Goal: Task Accomplishment & Management: Complete application form

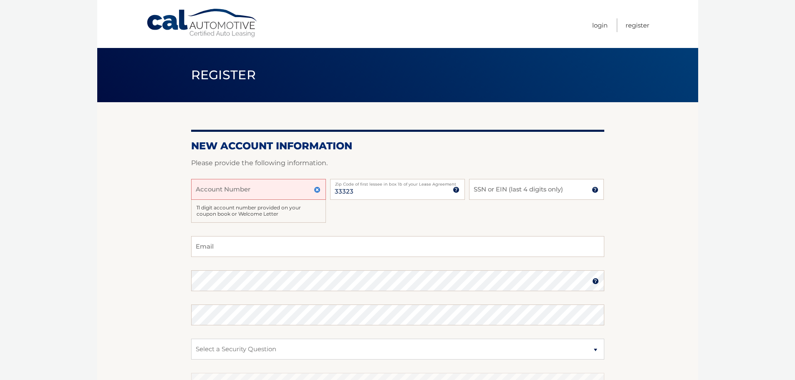
click at [230, 187] on input "Account Number" at bounding box center [258, 189] width 135 height 21
click at [267, 184] on input "Account Number" at bounding box center [258, 189] width 135 height 21
type input "44456004800"
click at [514, 187] on input "SSN or EIN (last 4 digits only)" at bounding box center [536, 189] width 135 height 21
click at [230, 250] on input "Email" at bounding box center [397, 246] width 413 height 21
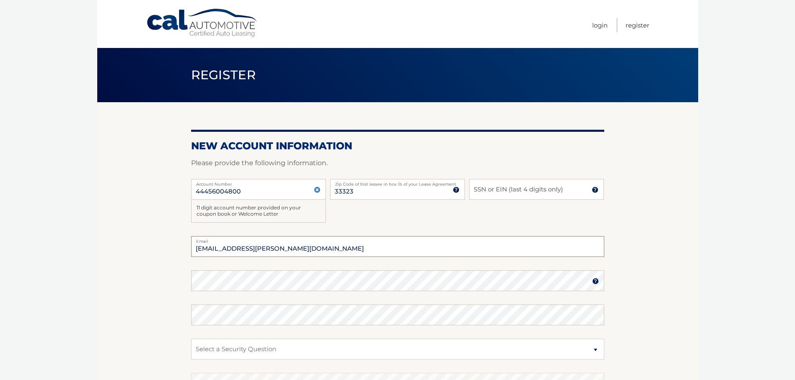
type input "johng.cabrera@icloud.com"
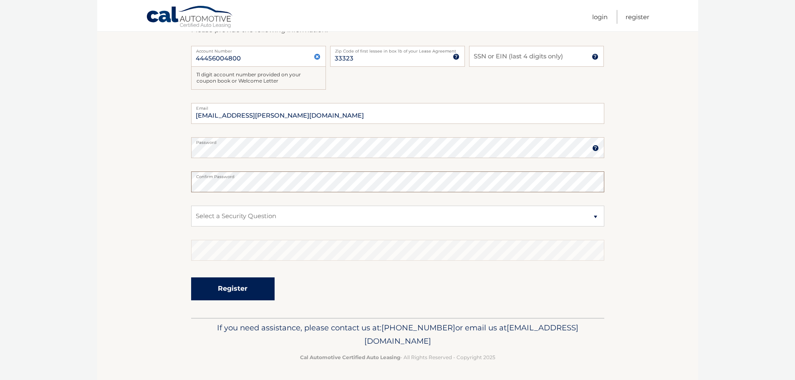
scroll to position [134, 0]
click at [231, 218] on select "Select a Security Question What was the name of your elementary school? What is…" at bounding box center [397, 214] width 413 height 21
select select "2"
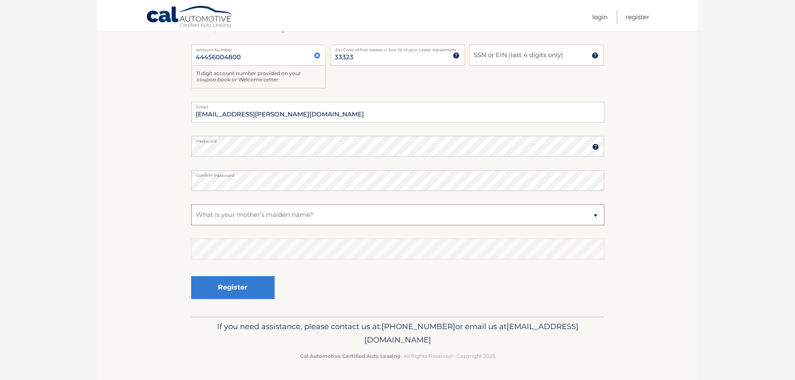
click at [191, 204] on select "Select a Security Question What was the name of your elementary school? What is…" at bounding box center [397, 214] width 413 height 21
click at [510, 52] on input "SSN or EIN (last 4 digits only)" at bounding box center [536, 55] width 135 height 21
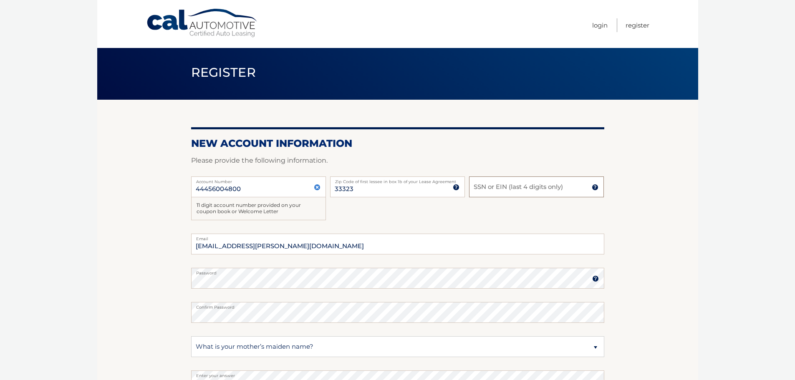
scroll to position [0, 0]
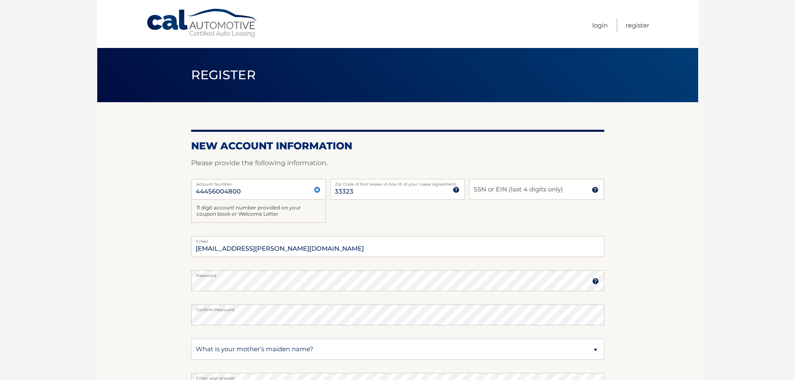
click at [661, 343] on section "New Account Information Please provide the following information. 44456004800 A…" at bounding box center [397, 276] width 601 height 349
click at [492, 191] on input "SSN or EIN (last 4 digits only)" at bounding box center [536, 189] width 135 height 21
type input "0963"
click at [146, 256] on section "New Account Information Please provide the following information. 44456004800 A…" at bounding box center [397, 276] width 601 height 349
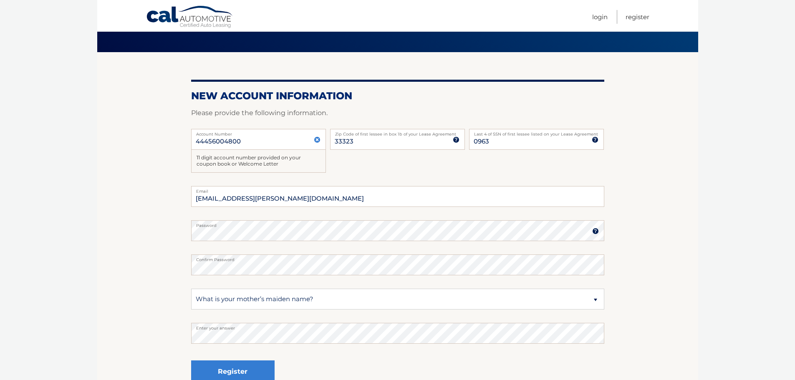
scroll to position [125, 0]
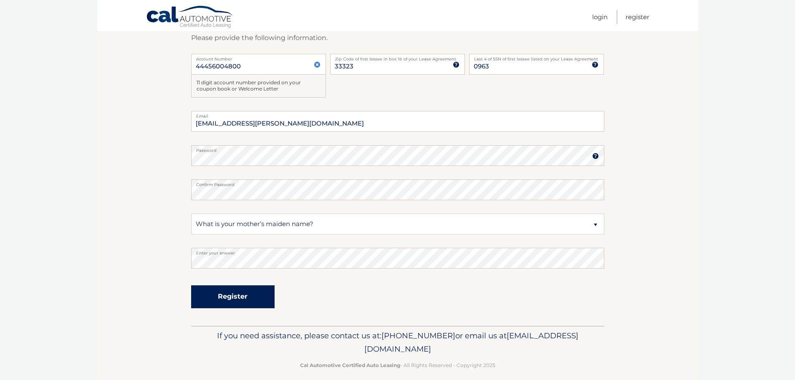
click at [236, 308] on button "Register" at bounding box center [232, 296] width 83 height 23
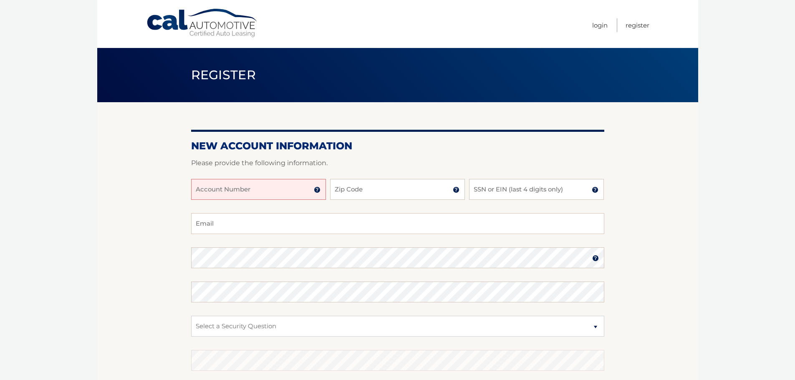
scroll to position [111, 0]
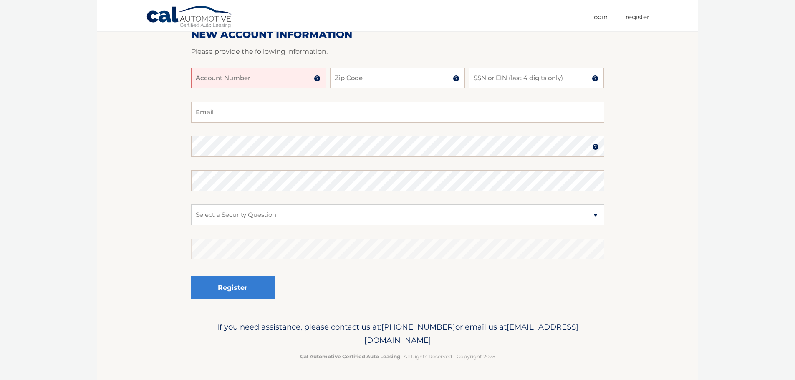
click at [249, 80] on input "Account Number" at bounding box center [258, 78] width 135 height 21
click at [512, 75] on input "SSN or EIN (last 4 digits only)" at bounding box center [536, 78] width 135 height 21
type input "0963"
click at [237, 74] on input "Account Number" at bounding box center [258, 78] width 135 height 21
type input "44456004800"
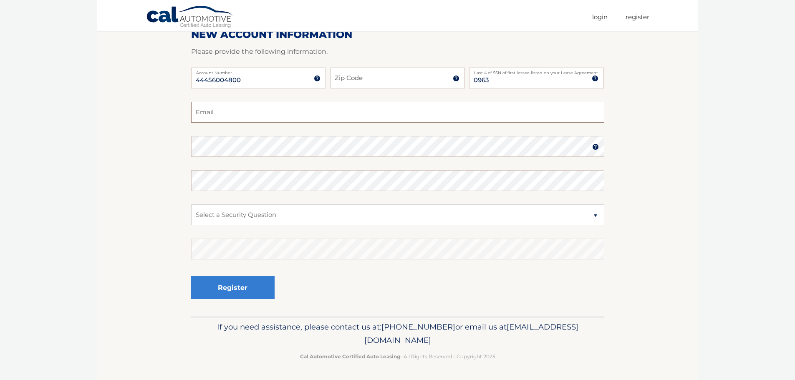
click at [230, 119] on input "Email" at bounding box center [397, 112] width 413 height 21
drag, startPoint x: 257, startPoint y: 115, endPoint x: 102, endPoint y: 115, distance: 154.8
click at [102, 115] on section "New Account Information Please provide the following information. 44456004800 A…" at bounding box center [397, 154] width 601 height 326
type input "taiyana.carmonaa@gmail.com"
type input "33018"
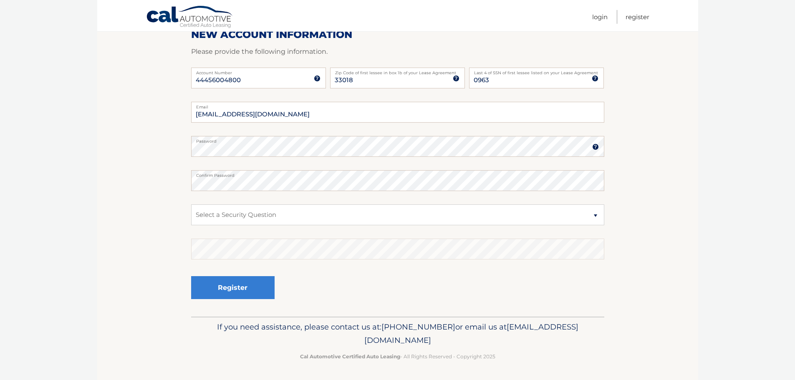
drag, startPoint x: 241, startPoint y: 200, endPoint x: 243, endPoint y: 219, distance: 18.9
click at [243, 202] on fieldset "taiyana.carmonaa@gmail.com Email Password Password should be a minimum of 6 cha…" at bounding box center [397, 209] width 413 height 215
click at [243, 219] on select "Select a Security Question What was the name of your elementary school? What is…" at bounding box center [397, 214] width 413 height 21
select select "2"
click at [191, 204] on select "Select a Security Question What was the name of your elementary school? What is…" at bounding box center [397, 214] width 413 height 21
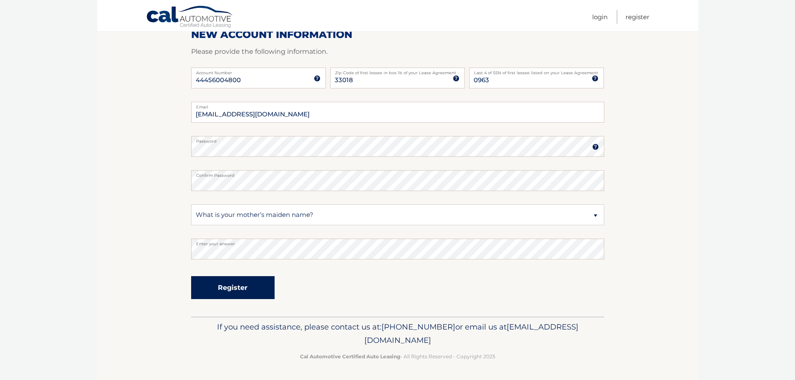
click at [246, 283] on button "Register" at bounding box center [232, 287] width 83 height 23
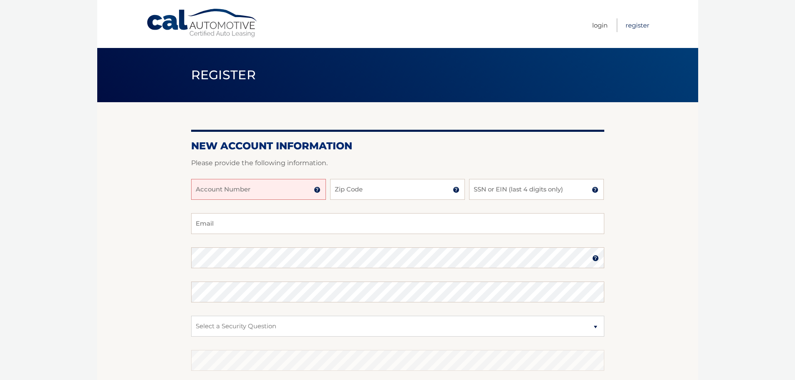
click at [635, 24] on link "Register" at bounding box center [637, 25] width 24 height 14
click at [237, 195] on input "Account Number" at bounding box center [258, 189] width 135 height 21
type input "44456004800"
click at [399, 187] on input "Zip Code" at bounding box center [397, 189] width 135 height 21
type input "33323"
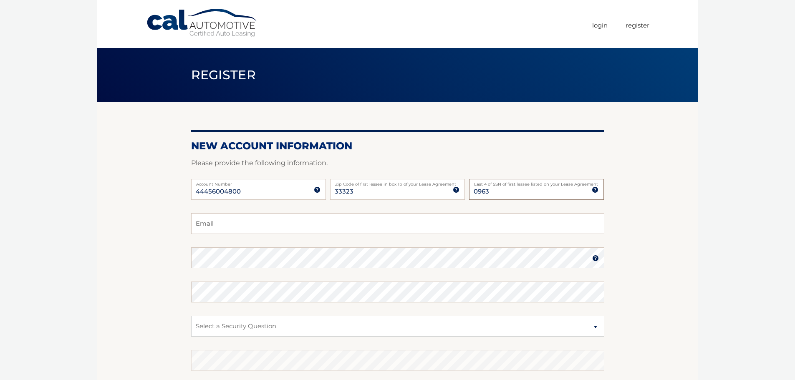
type input "0963"
type input "taiyana.carmonaa@gmail.com"
click at [154, 257] on section "New Account Information Please provide the following information. 44456004800 A…" at bounding box center [397, 265] width 601 height 326
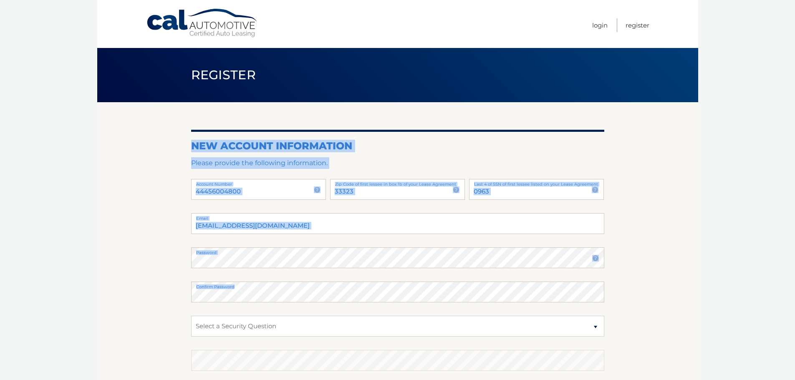
drag, startPoint x: 404, startPoint y: 288, endPoint x: 156, endPoint y: 281, distance: 248.4
click at [156, 281] on section "New Account Information Please provide the following information. 44456004800 A…" at bounding box center [397, 265] width 601 height 326
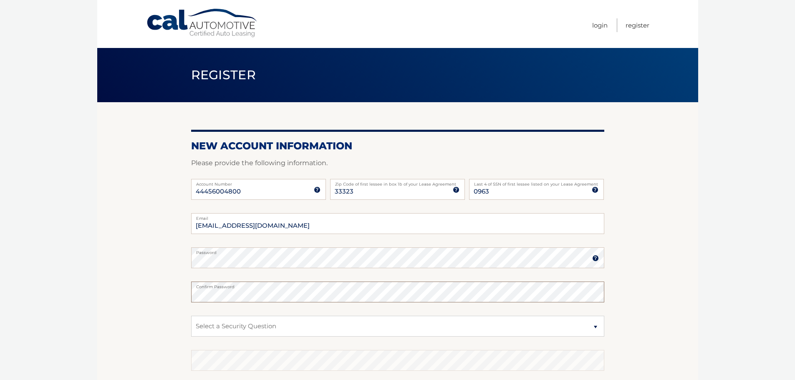
click at [168, 292] on section "New Account Information Please provide the following information. 44456004800 A…" at bounding box center [397, 265] width 601 height 326
click at [252, 330] on select "Select a Security Question What was the name of your elementary school? What is…" at bounding box center [397, 326] width 413 height 21
select select "2"
click at [191, 316] on select "Select a Security Question What was the name of your elementary school? What is…" at bounding box center [397, 326] width 413 height 21
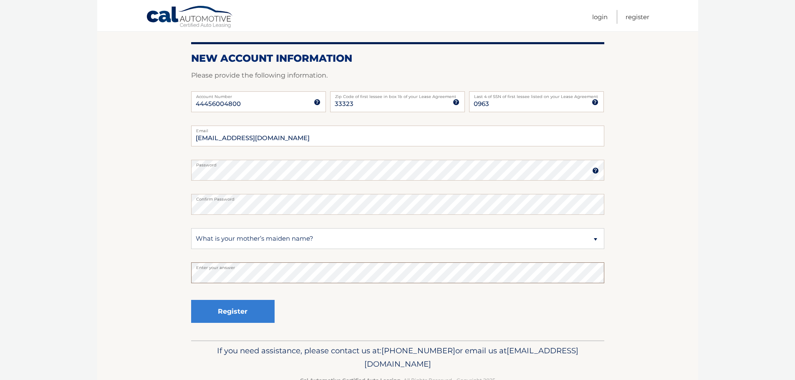
scroll to position [111, 0]
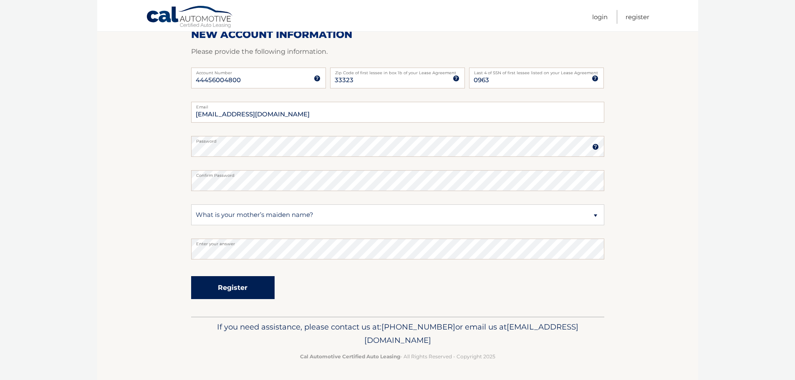
click at [213, 287] on button "Register" at bounding box center [232, 287] width 83 height 23
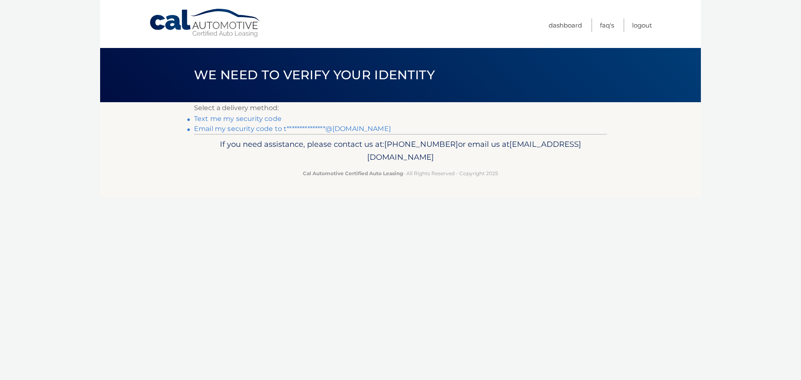
click at [230, 131] on link "**********" at bounding box center [292, 129] width 197 height 8
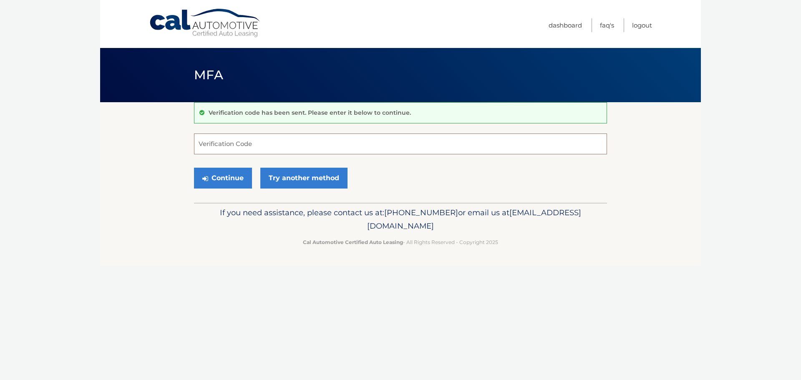
click at [292, 141] on input "Verification Code" at bounding box center [400, 144] width 413 height 21
paste input "515707"
click at [219, 186] on button "Continue" at bounding box center [223, 178] width 58 height 21
click at [289, 148] on input "515707" at bounding box center [400, 144] width 413 height 21
type input "515707"
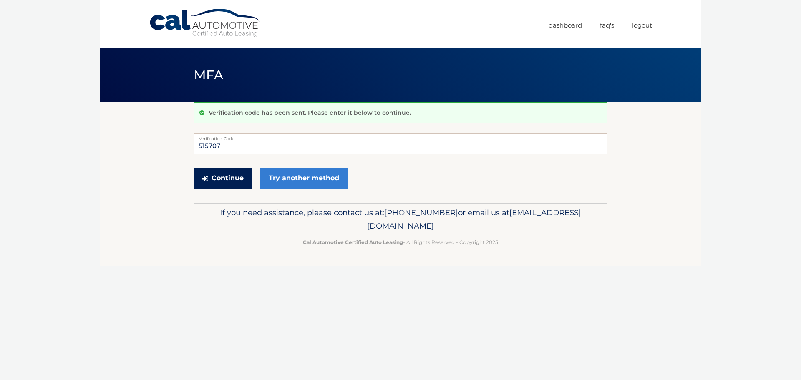
click at [234, 185] on button "Continue" at bounding box center [223, 178] width 58 height 21
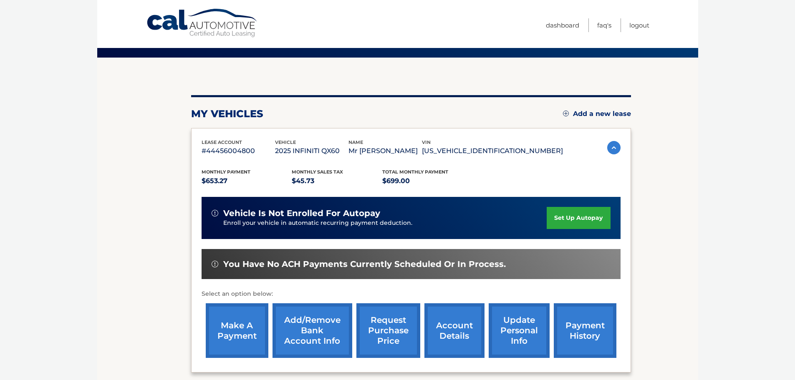
scroll to position [125, 0]
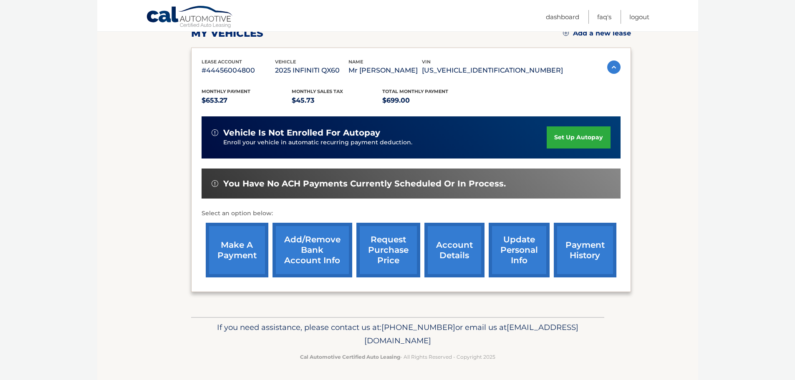
click at [318, 244] on link "Add/Remove bank account info" at bounding box center [312, 250] width 80 height 55
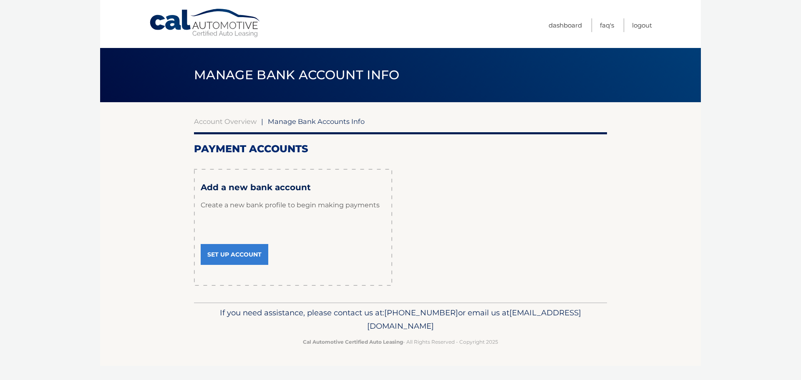
click at [238, 255] on link "Set Up Account" at bounding box center [235, 254] width 68 height 21
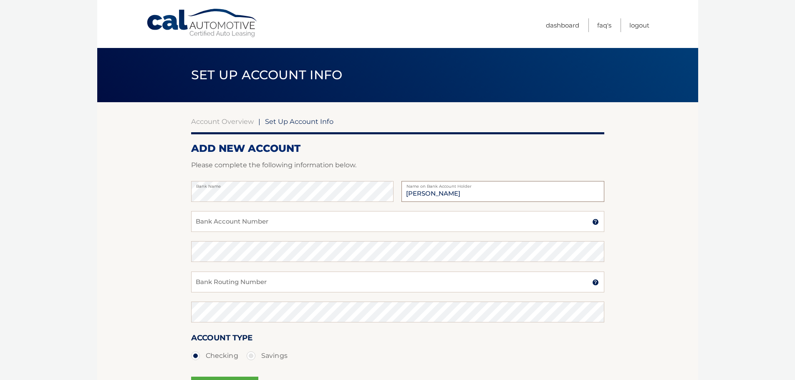
type input "[PERSON_NAME]"
click at [233, 225] on input "Bank Account Number" at bounding box center [397, 221] width 413 height 21
drag, startPoint x: 204, startPoint y: 226, endPoint x: 185, endPoint y: 227, distance: 18.4
click at [185, 227] on section "Account Overview | Set Up Account Info ADD NEW ACCOUNT Please complete the foll…" at bounding box center [397, 261] width 601 height 318
type input "107620863"
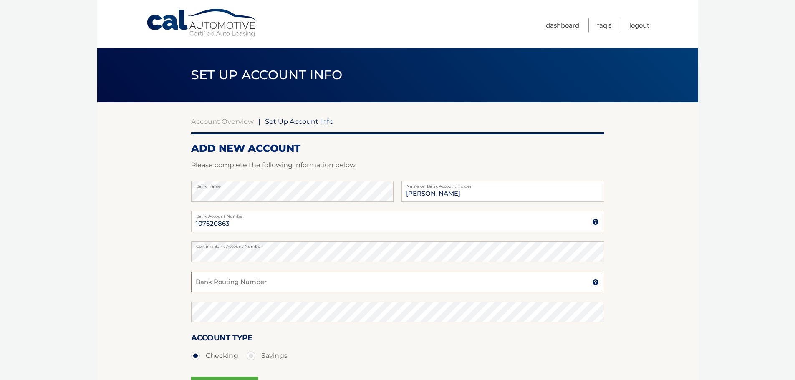
click at [218, 285] on input "Bank Routing Number" at bounding box center [397, 282] width 413 height 21
drag, startPoint x: 244, startPoint y: 282, endPoint x: 137, endPoint y: 276, distance: 106.6
click at [137, 276] on section "Account Overview | Set Up Account Info ADD NEW ACCOUNT Please complete the foll…" at bounding box center [397, 261] width 601 height 318
type input "021000021"
click at [129, 275] on section "Account Overview | Set Up Account Info ADD NEW ACCOUNT Please complete the foll…" at bounding box center [397, 261] width 601 height 318
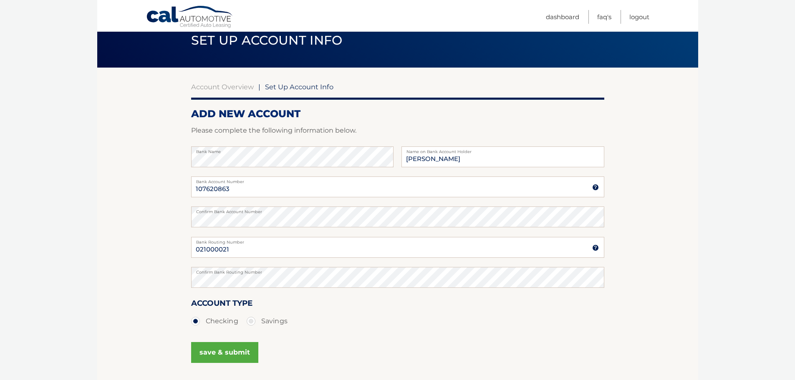
scroll to position [83, 0]
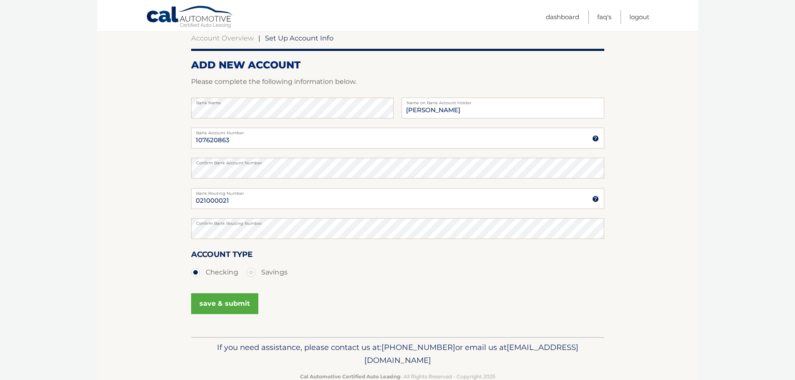
click at [217, 305] on button "save & submit" at bounding box center [224, 303] width 67 height 21
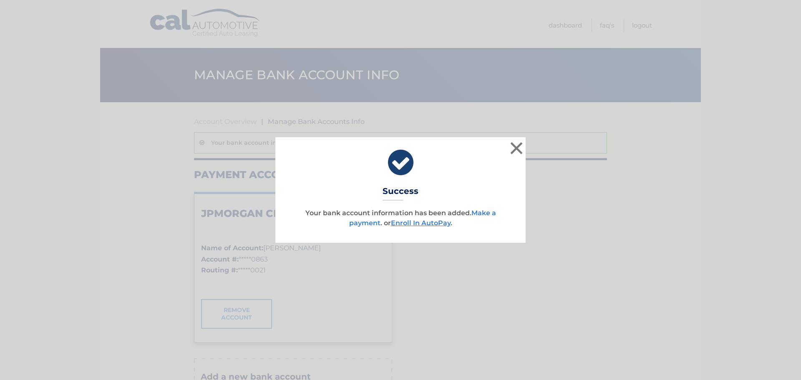
click at [360, 228] on div "× Success Your bank account information has been added. Make a payment . or Enr…" at bounding box center [400, 189] width 250 height 105
drag, startPoint x: 362, startPoint y: 221, endPoint x: 364, endPoint y: 229, distance: 7.9
click at [362, 221] on link "Make a payment" at bounding box center [422, 218] width 147 height 18
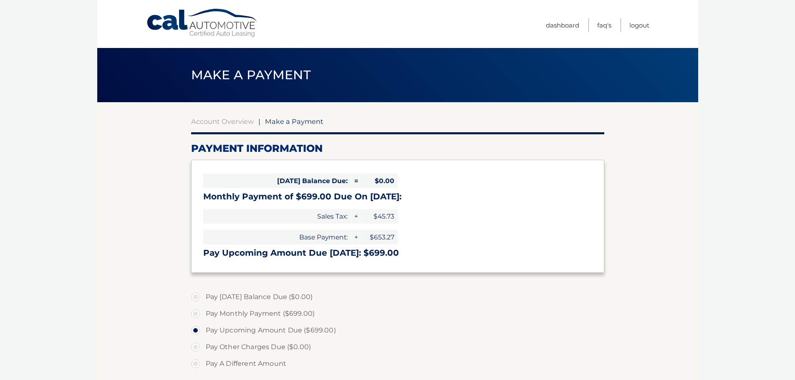
select select "YjA0MWFiYjctOTM1ZC00ZDk2LTkzMTktNmUzMzhhMDA0NWUz"
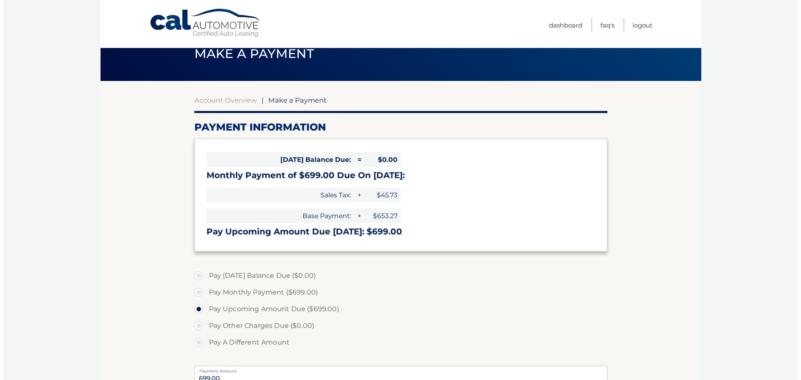
scroll to position [216, 0]
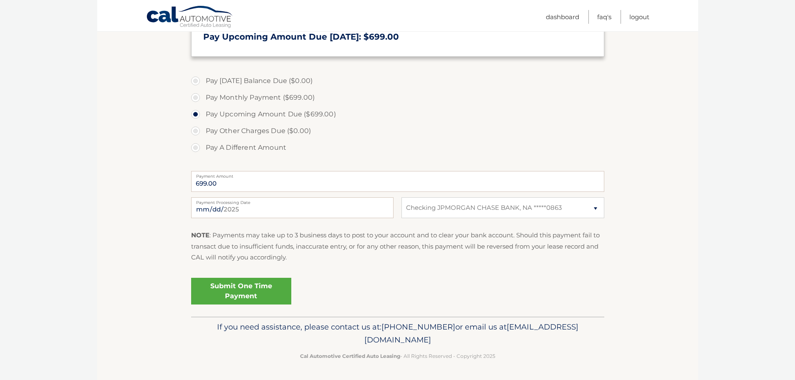
click at [239, 290] on link "Submit One Time Payment" at bounding box center [241, 291] width 100 height 27
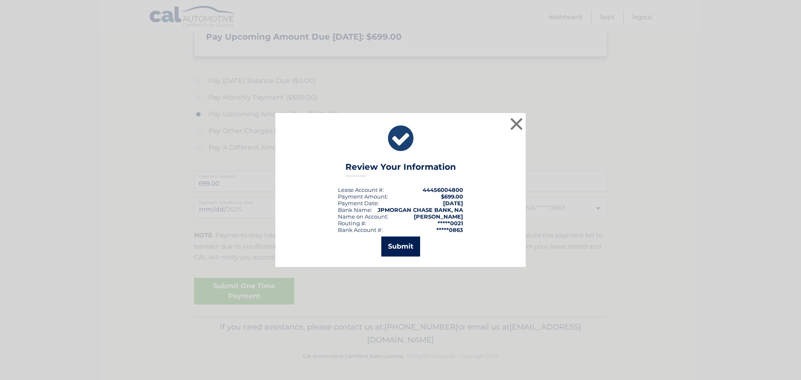
click at [403, 242] on button "Submit" at bounding box center [400, 247] width 39 height 20
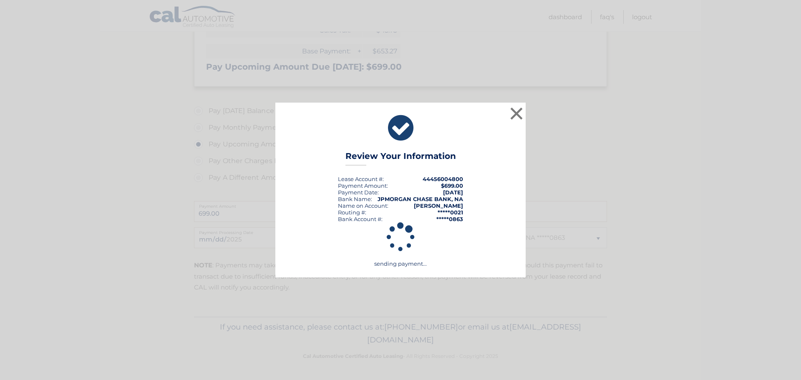
scroll to position [186, 0]
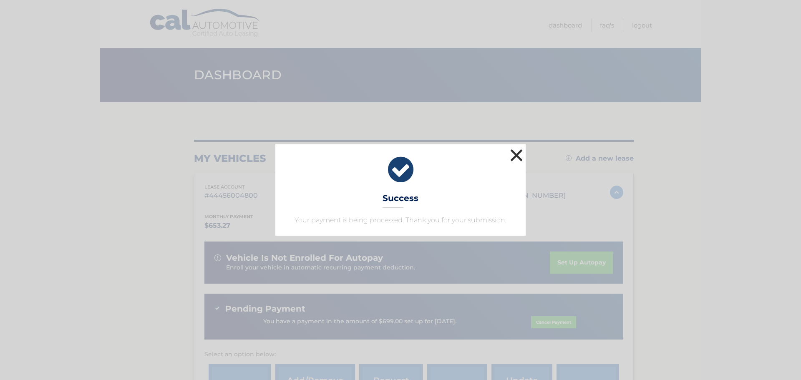
click at [522, 156] on button "×" at bounding box center [516, 155] width 17 height 17
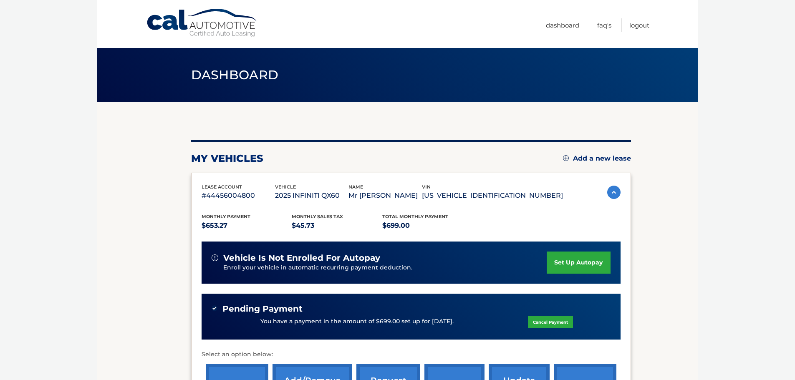
click at [654, 219] on section "my vehicles Add a new lease lease account #44456004800 vehicle 2025 INFINITI QX…" at bounding box center [397, 280] width 601 height 356
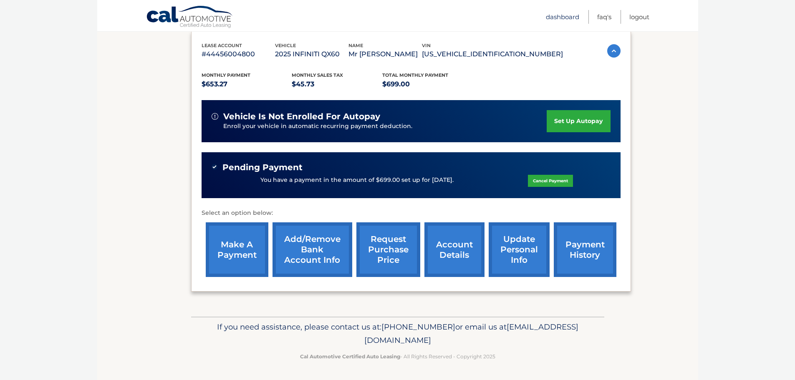
click at [562, 19] on link "Dashboard" at bounding box center [562, 17] width 33 height 14
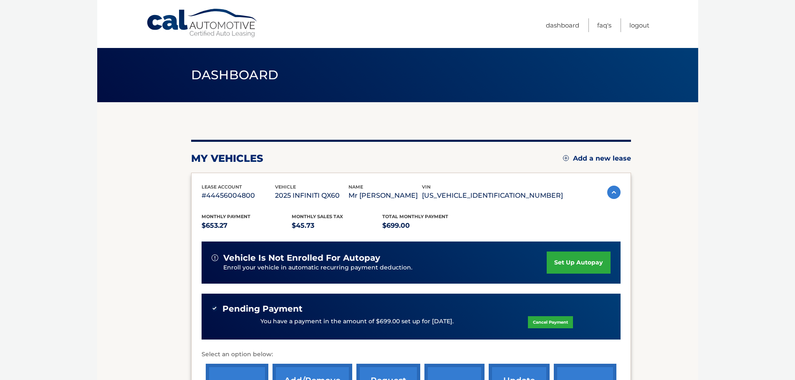
drag, startPoint x: 0, startPoint y: 0, endPoint x: 669, endPoint y: 361, distance: 760.2
click at [669, 361] on section "my vehicles Add a new lease lease account #44456004800 vehicle 2025 INFINITI QX…" at bounding box center [397, 280] width 601 height 356
click at [635, 26] on link "Logout" at bounding box center [639, 25] width 20 height 14
